Goal: Task Accomplishment & Management: Manage account settings

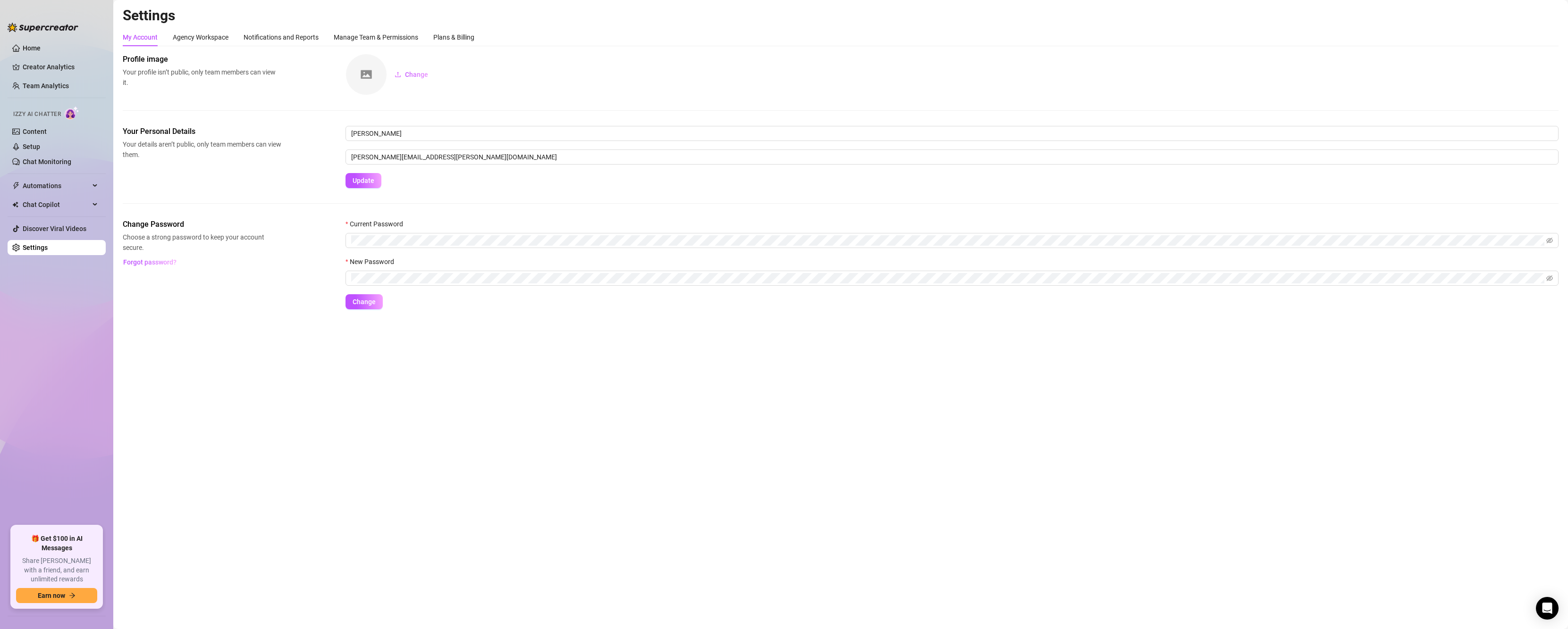
click at [37, 114] on span "Izzy AI Chatter" at bounding box center [37, 114] width 47 height 9
click at [32, 143] on link "Setup" at bounding box center [31, 147] width 18 height 7
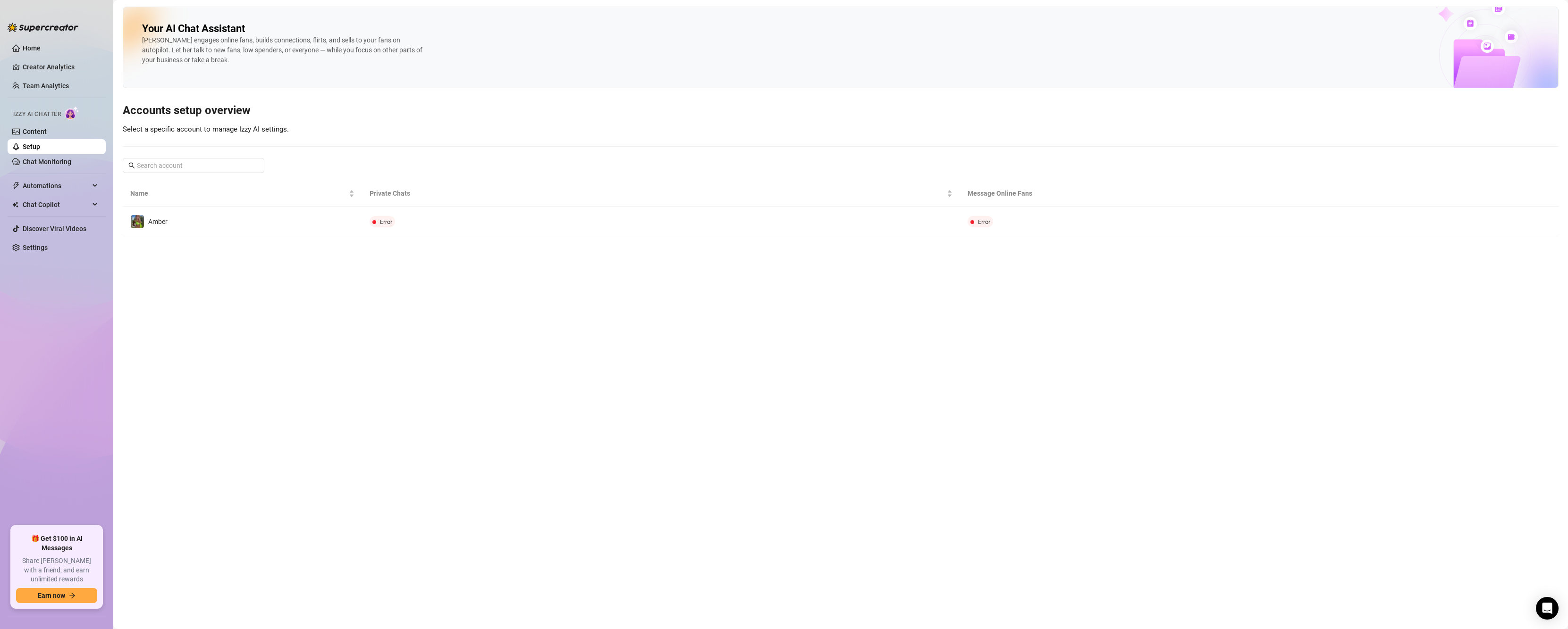
click at [505, 246] on main "Your AI Chat Assistant [PERSON_NAME] engages online fans, builds connections, f…" at bounding box center [841, 314] width 1455 height 629
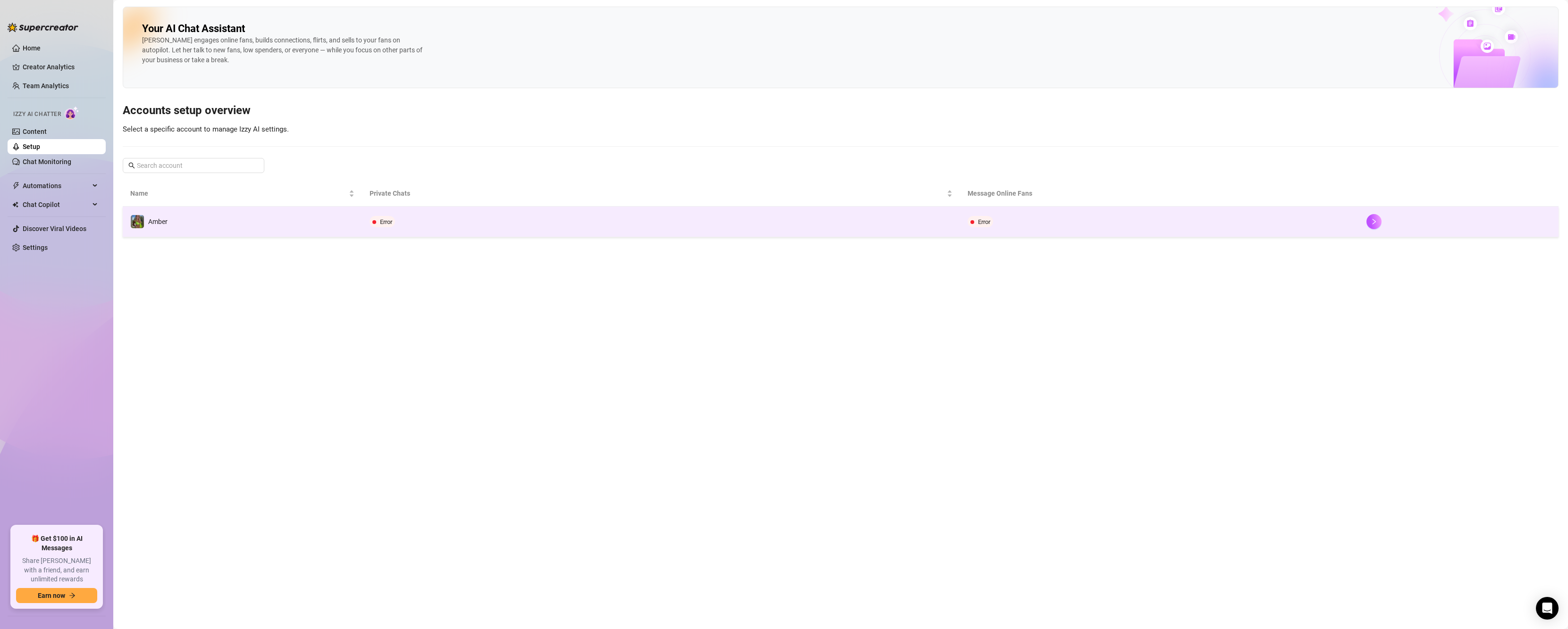
click at [510, 231] on td "Error" at bounding box center [661, 222] width 598 height 30
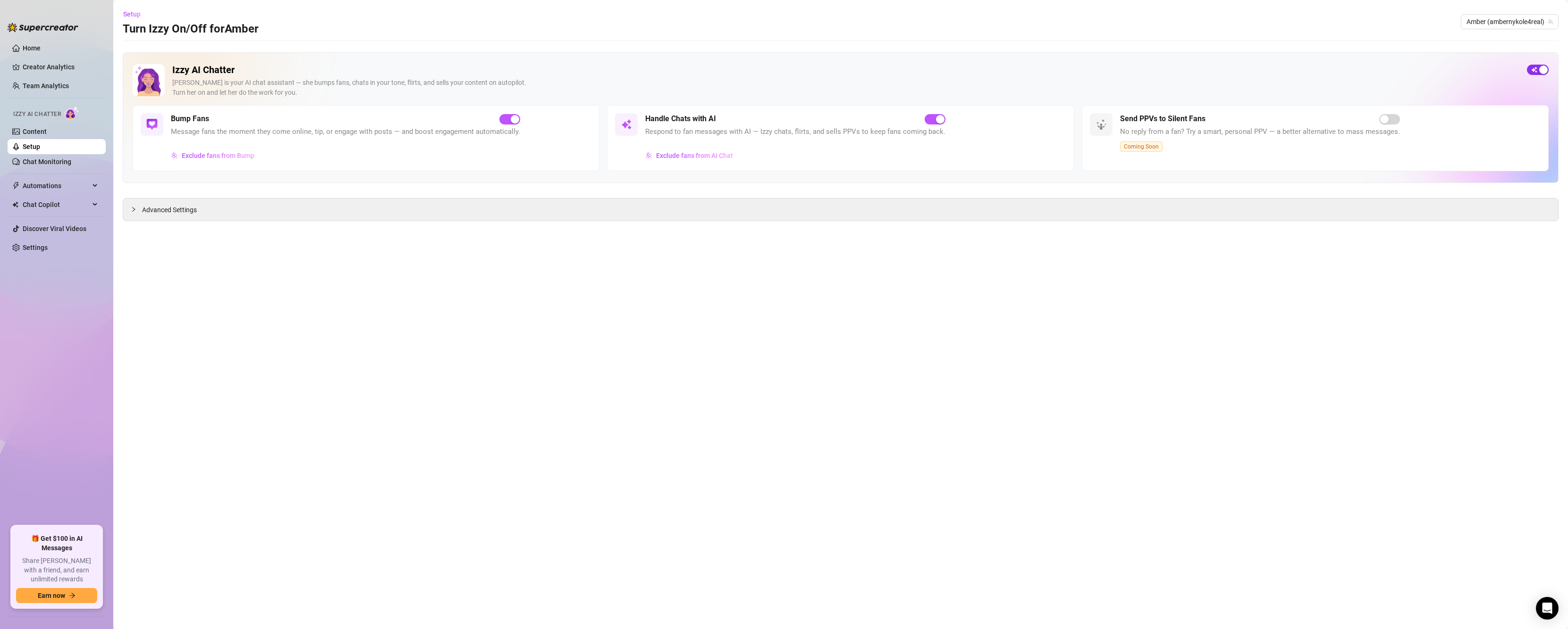
click at [1530, 68] on span "button" at bounding box center [1538, 69] width 22 height 10
click at [1543, 68] on span "button" at bounding box center [1538, 69] width 22 height 10
click at [47, 130] on link "Content" at bounding box center [35, 131] width 24 height 7
